Goal: Go to known website: Access a specific website the user already knows

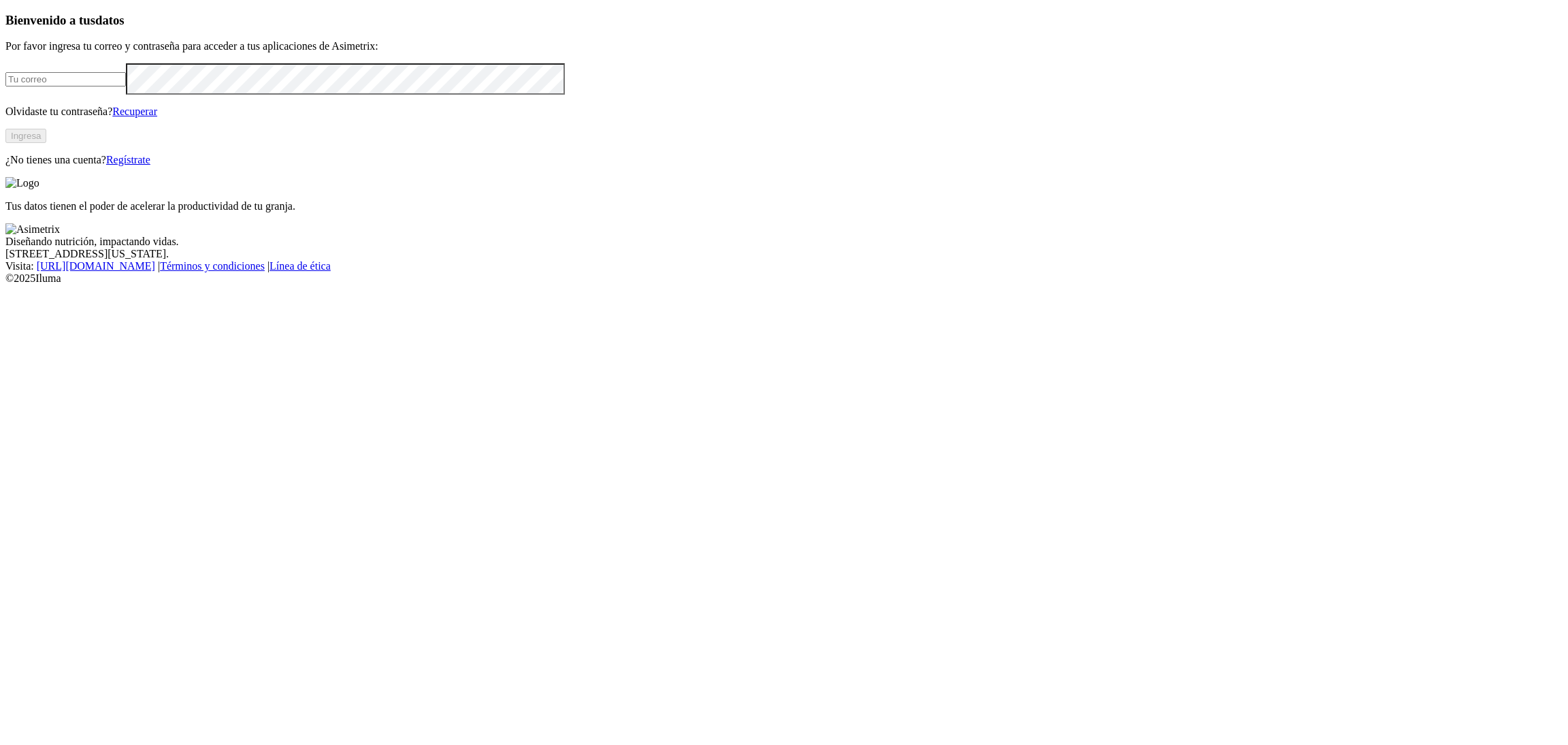
type input "[PERSON_NAME][EMAIL_ADDRESS][PERSON_NAME][DOMAIN_NAME]"
click at [46, 143] on button "Ingresa" at bounding box center [26, 135] width 41 height 14
